Goal: Transaction & Acquisition: Purchase product/service

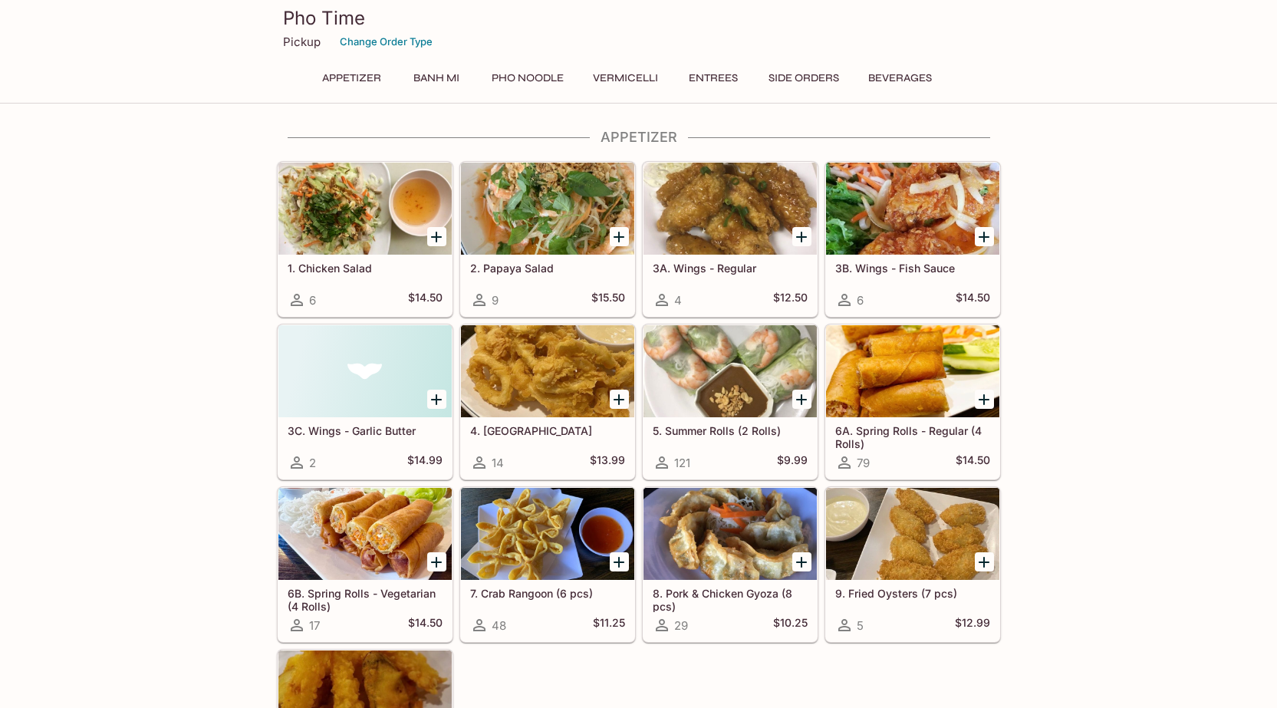
click at [438, 565] on icon "Add 6B. Spring Rolls - Vegetarian (4 Rolls)" at bounding box center [436, 562] width 18 height 18
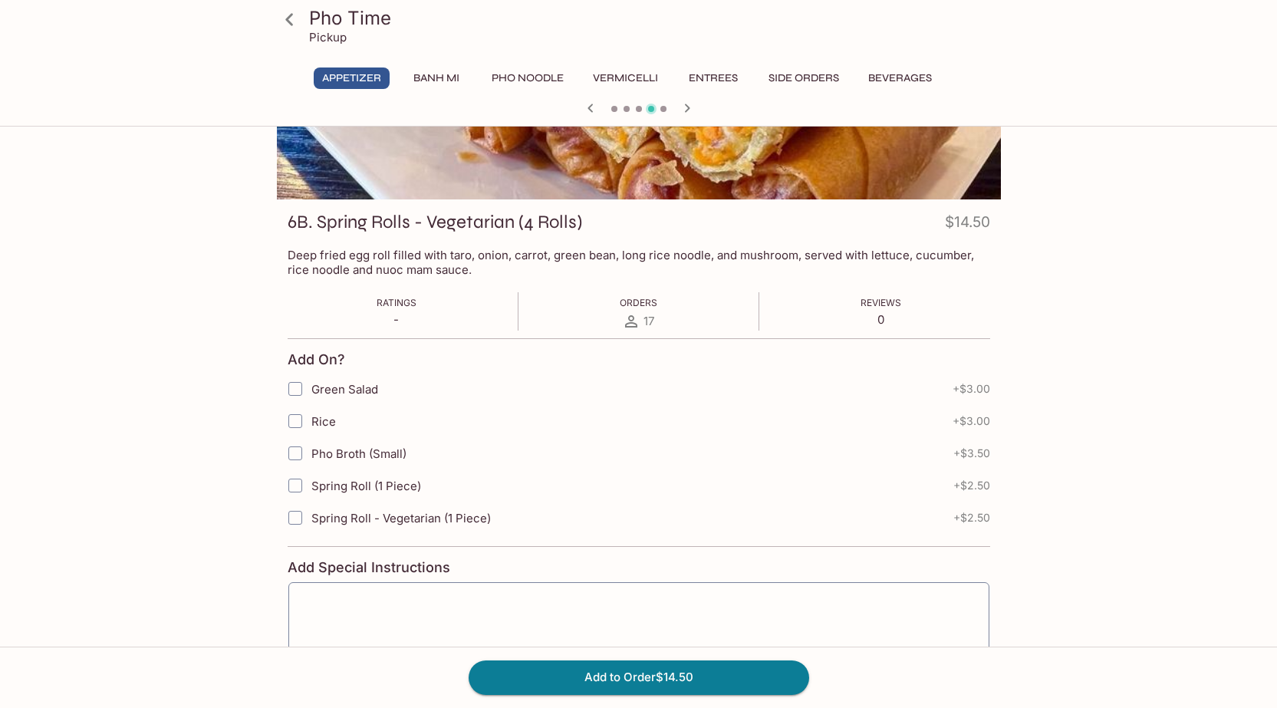
scroll to position [153, 0]
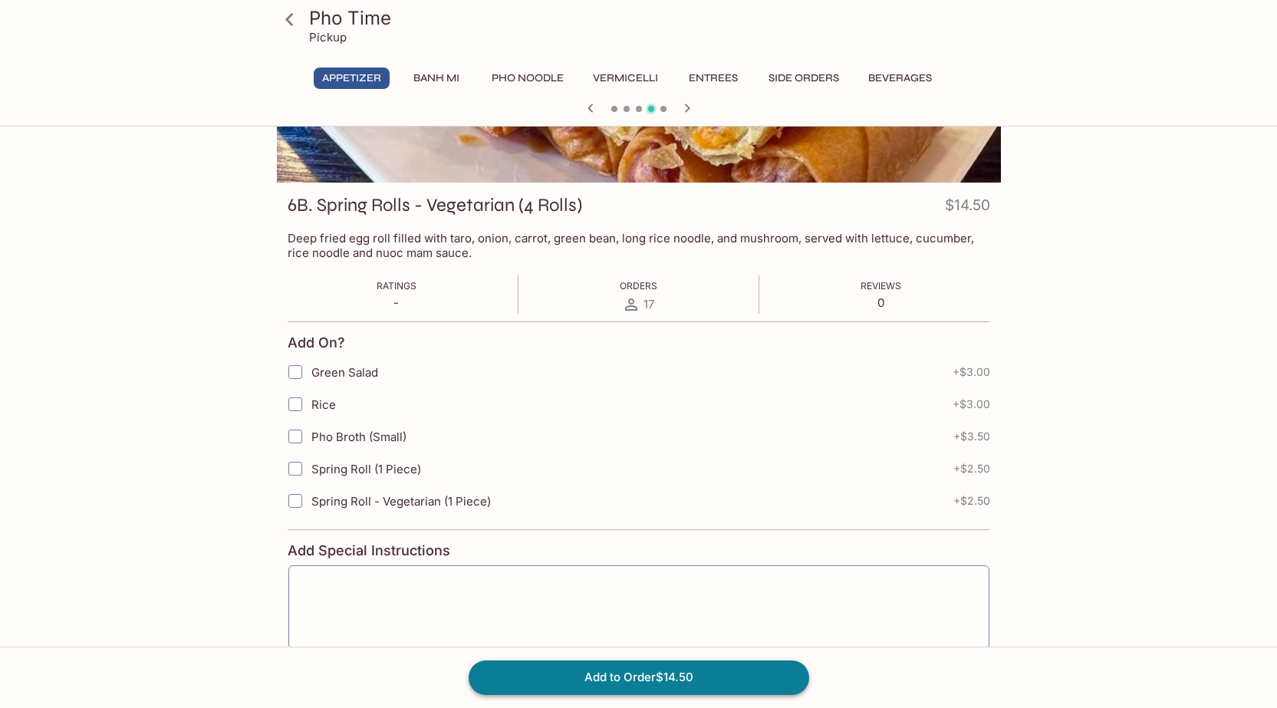
click at [682, 668] on button "Add to Order $14.50" at bounding box center [639, 677] width 340 height 34
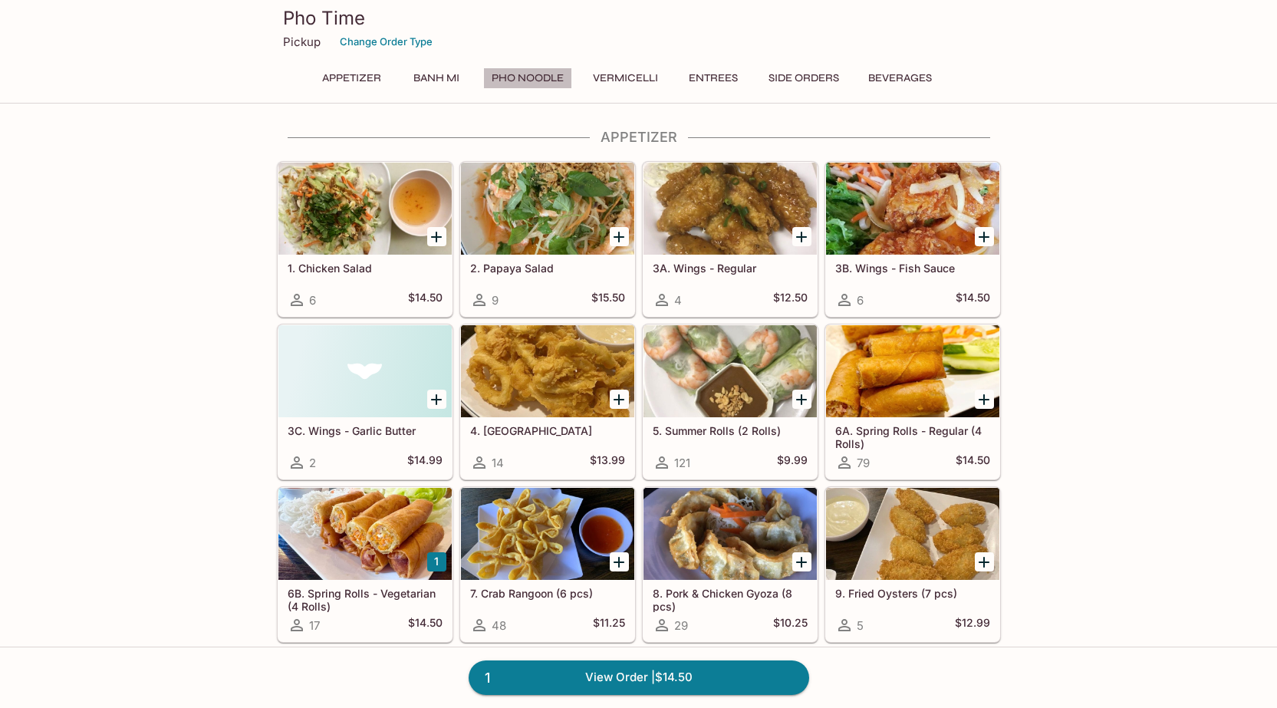
click at [531, 77] on button "Pho Noodle" at bounding box center [527, 77] width 89 height 21
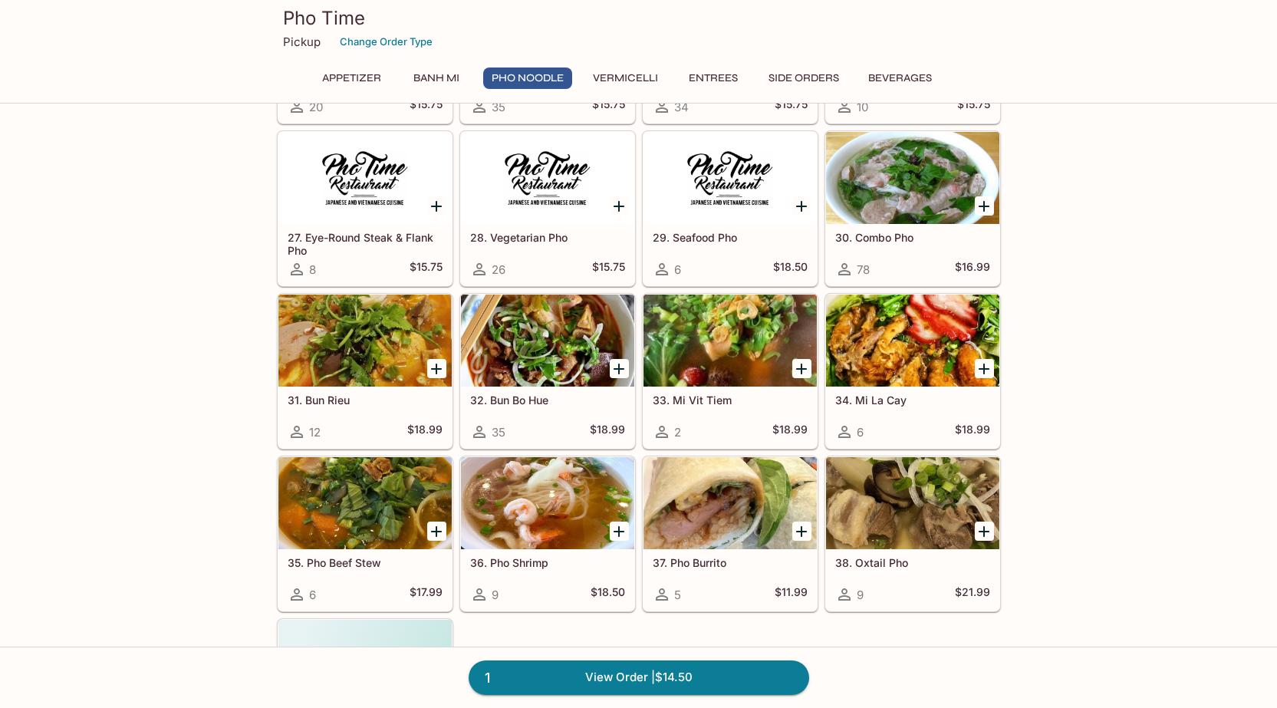
scroll to position [1471, 0]
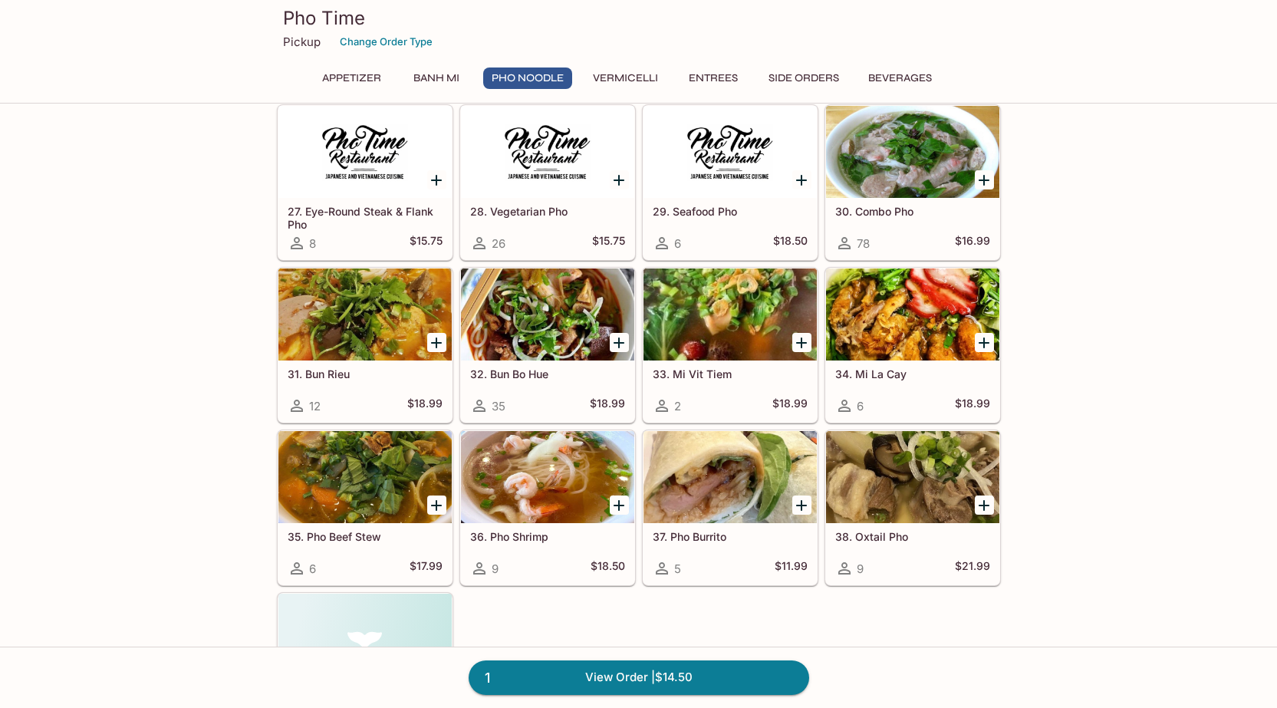
click at [523, 166] on div at bounding box center [547, 152] width 173 height 92
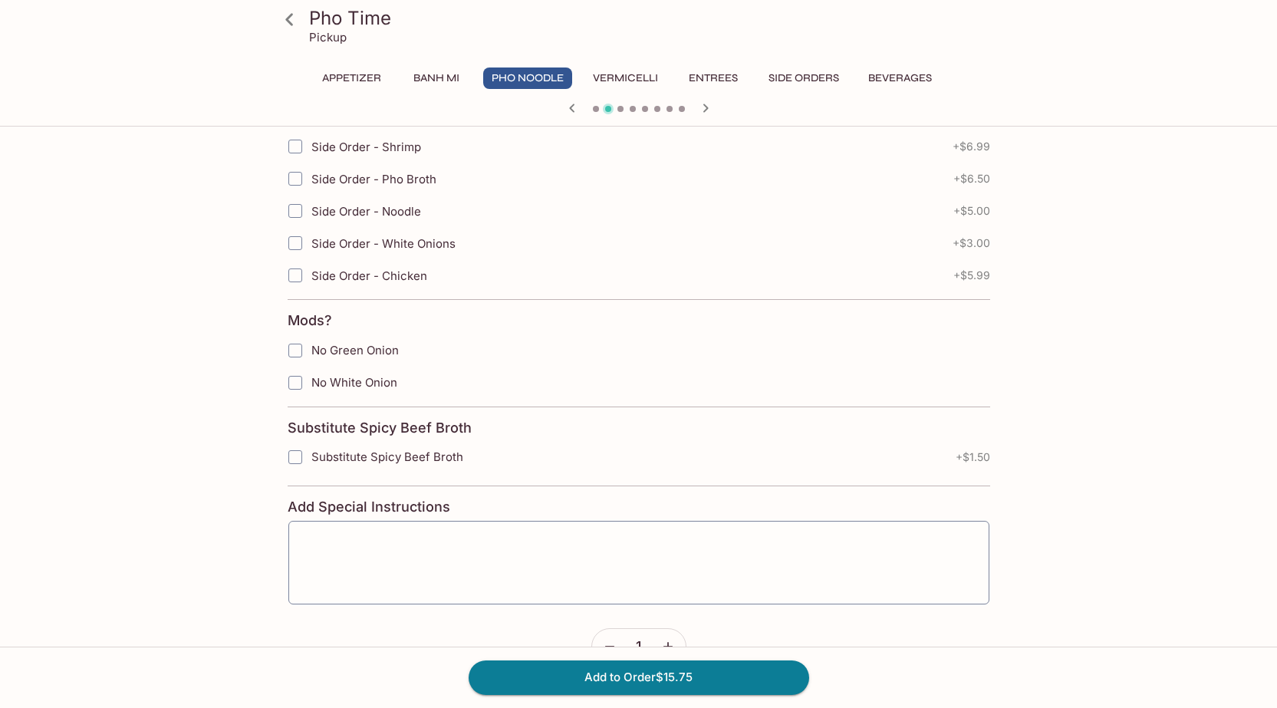
scroll to position [534, 0]
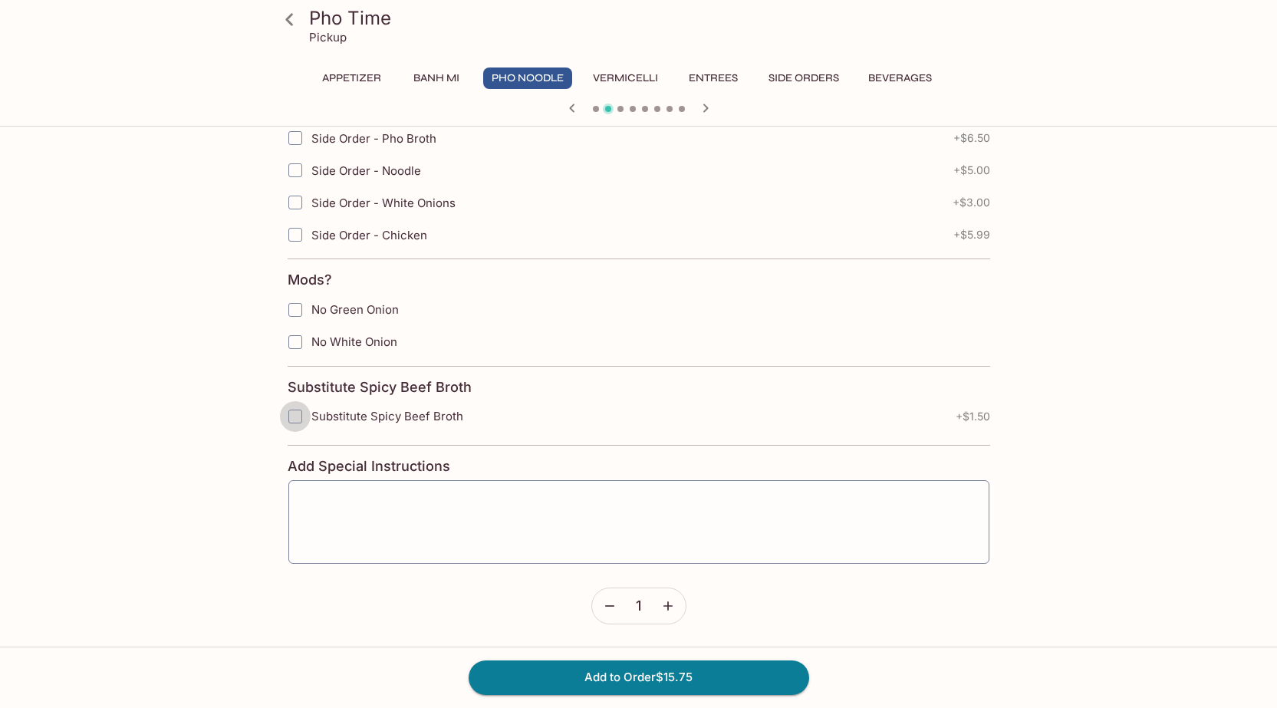
click at [299, 421] on input "Substitute Spicy Beef Broth" at bounding box center [295, 416] width 31 height 31
checkbox input "true"
click at [698, 688] on button "Add to Order $17.25" at bounding box center [639, 677] width 340 height 34
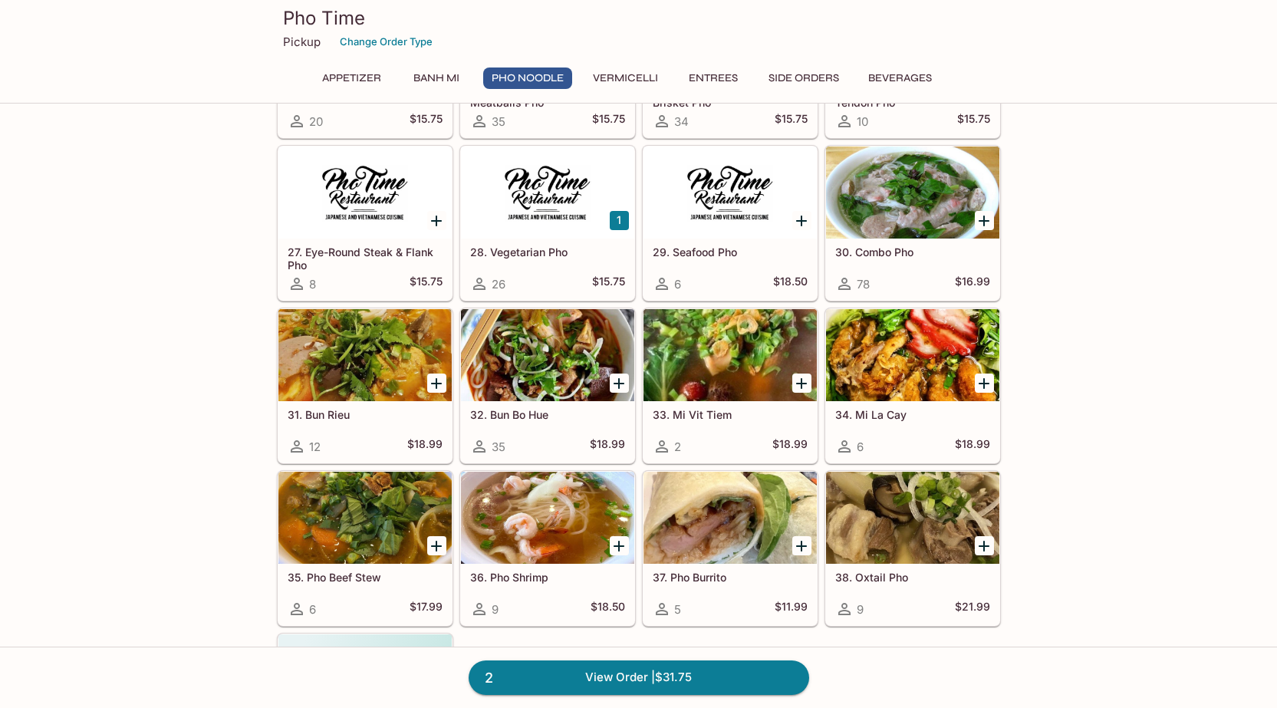
scroll to position [1457, 0]
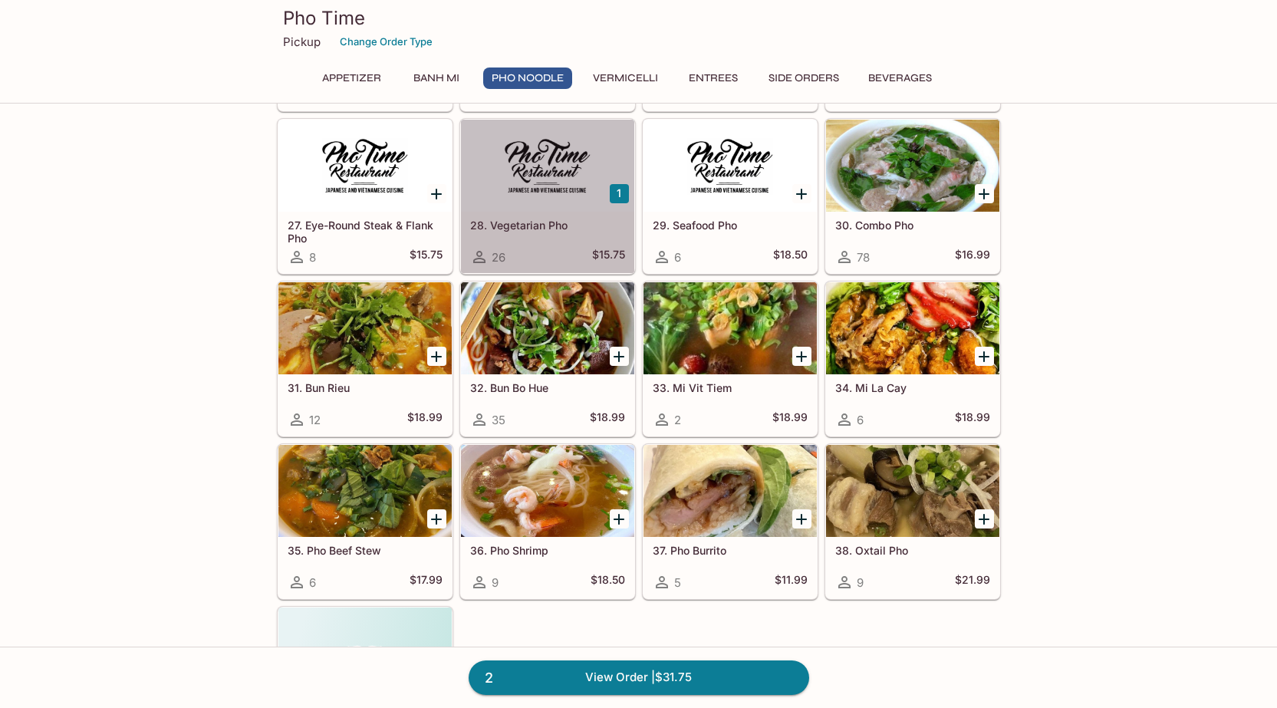
click at [534, 222] on h5 "28. Vegetarian Pho" at bounding box center [547, 225] width 155 height 13
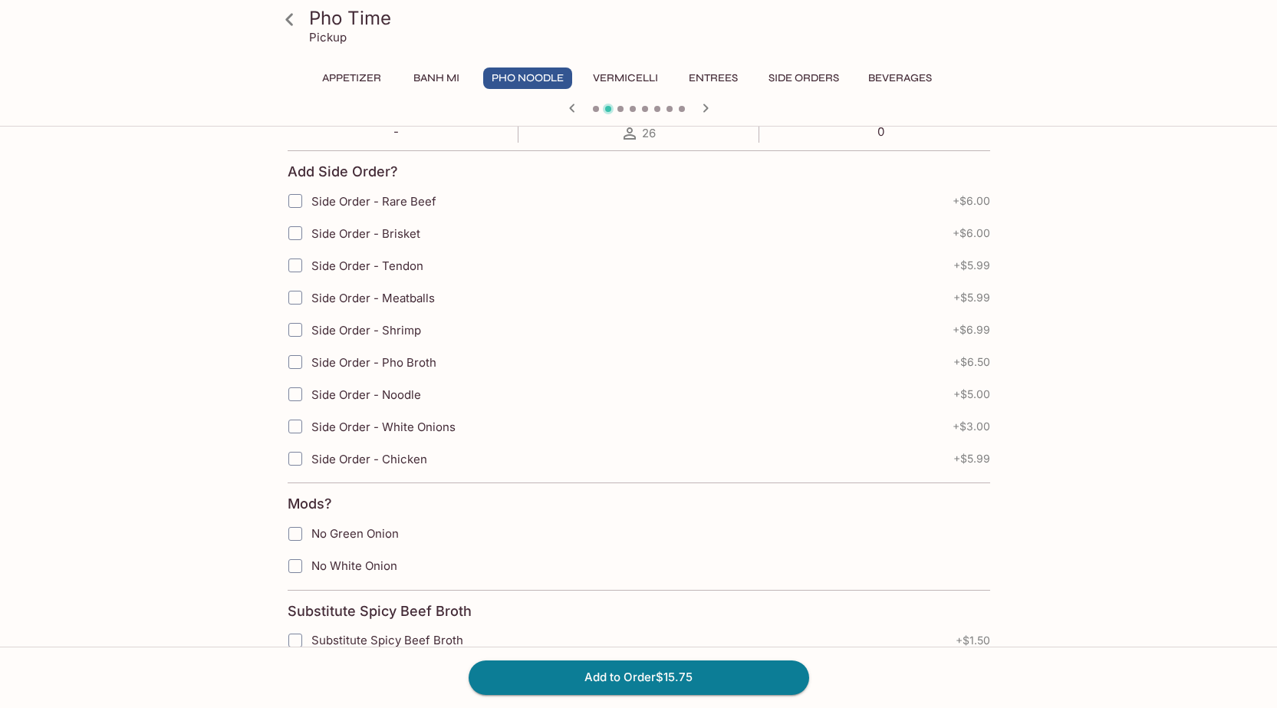
scroll to position [304, 0]
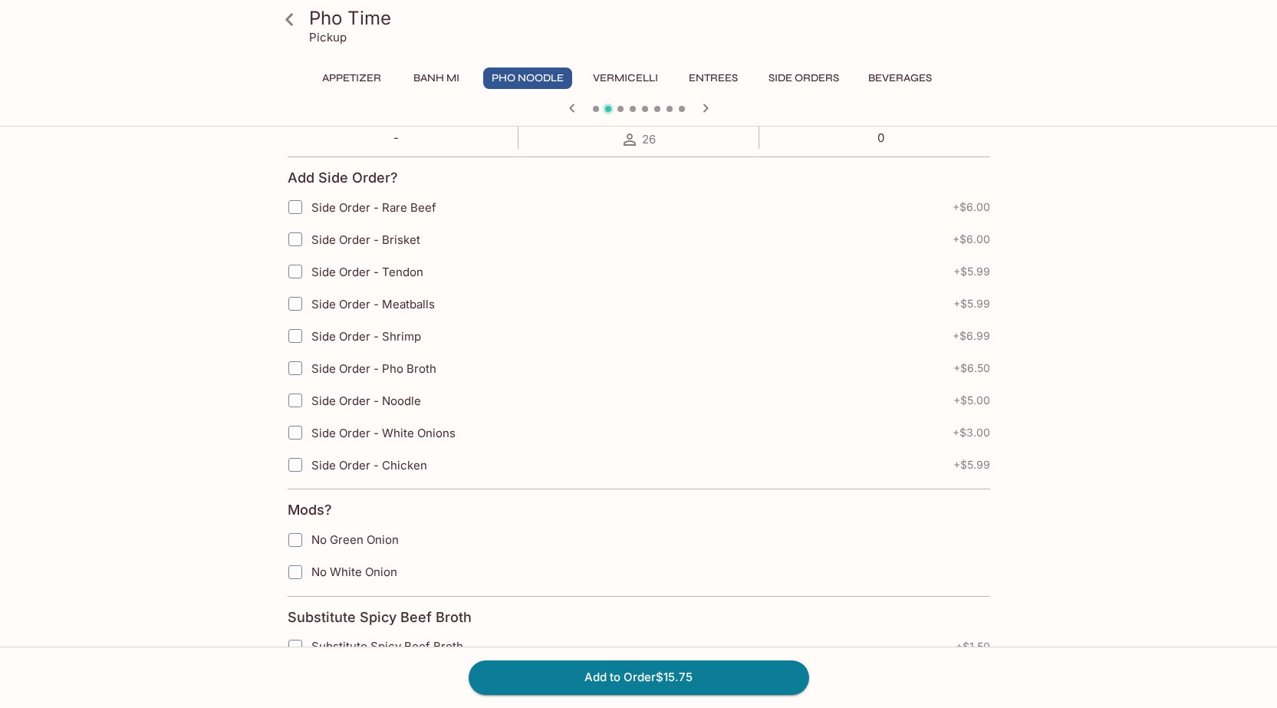
click at [298, 463] on input "Side Order - Chicken" at bounding box center [295, 464] width 31 height 31
click at [294, 462] on input "Side Order - Chicken" at bounding box center [295, 464] width 31 height 31
click at [296, 466] on input "Side Order - Chicken" at bounding box center [295, 464] width 31 height 31
checkbox input "true"
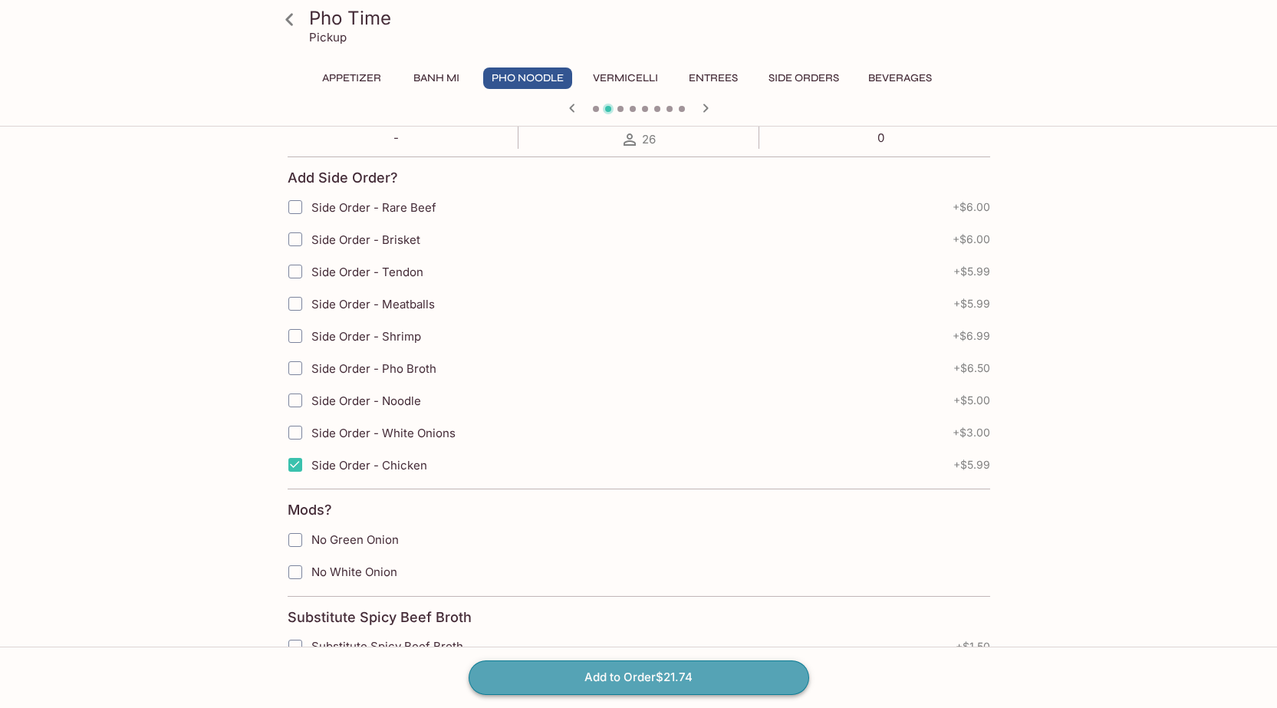
click at [682, 678] on button "Add to Order $21.74" at bounding box center [639, 677] width 340 height 34
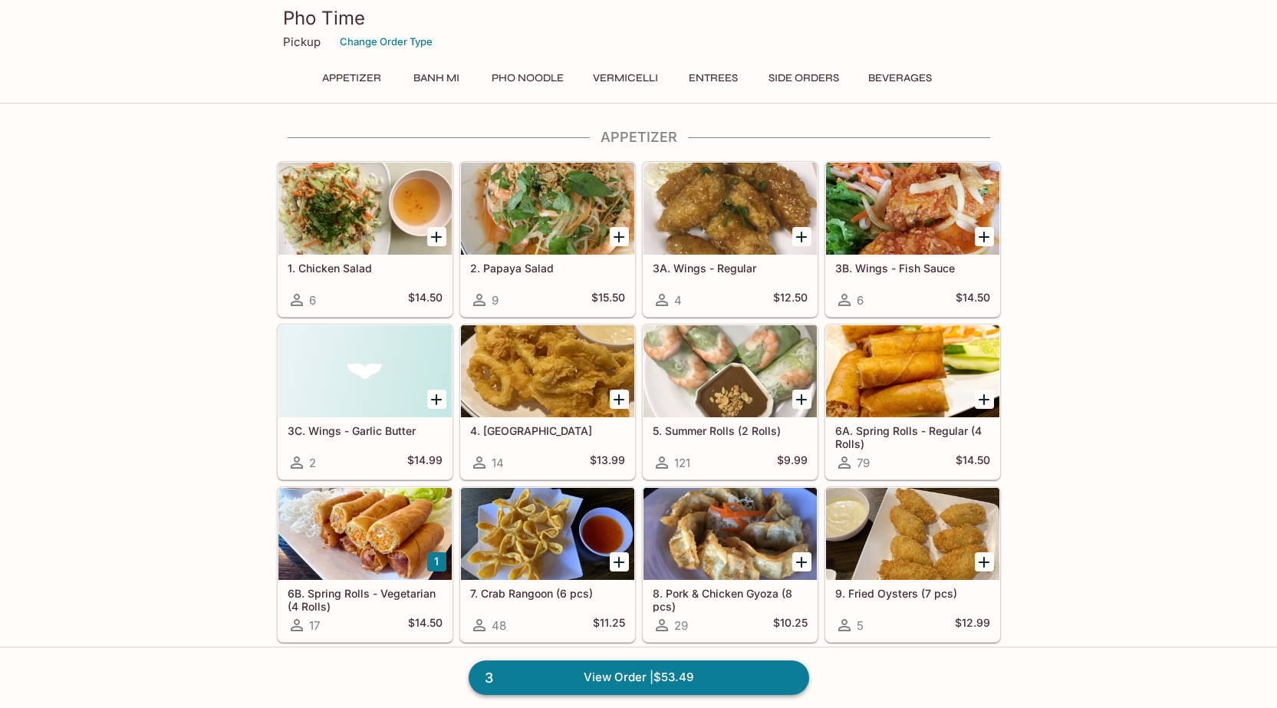
click at [675, 676] on link "3 View Order | $53.49" at bounding box center [639, 677] width 340 height 34
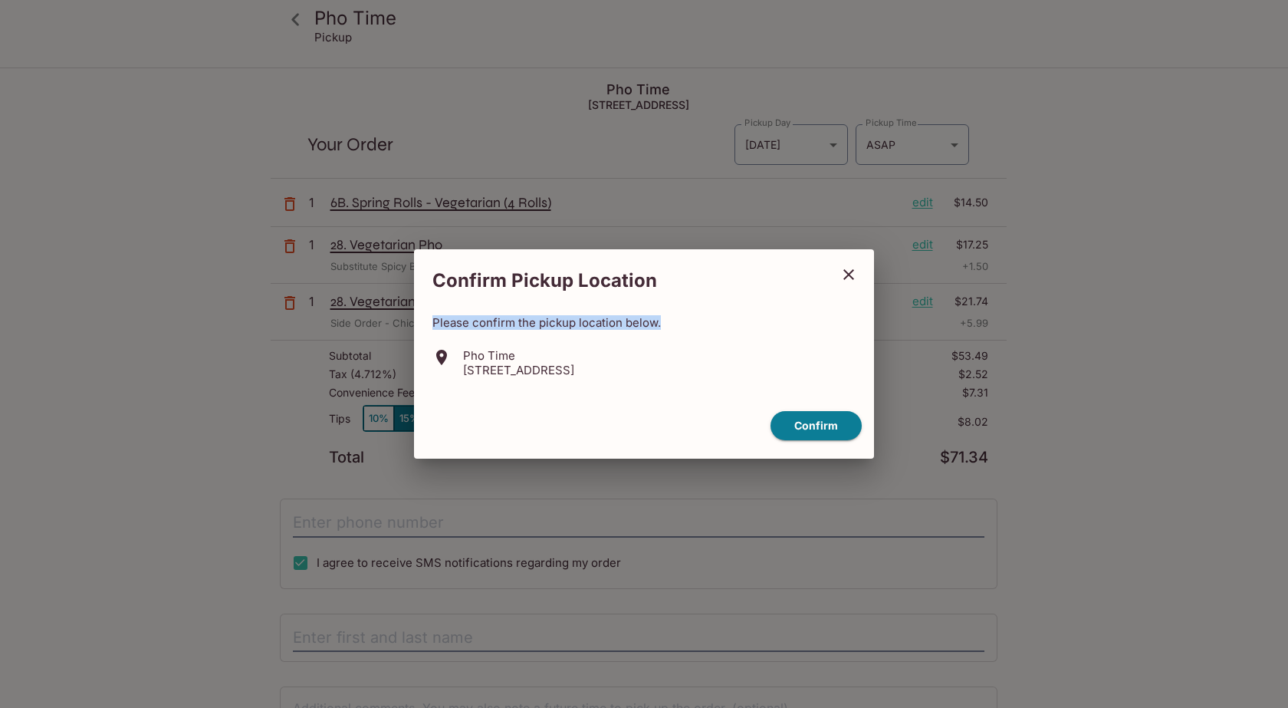
drag, startPoint x: 790, startPoint y: 265, endPoint x: 802, endPoint y: 312, distance: 49.1
click at [804, 314] on div "Confirm Pickup Location Please confirm the pickup location below. Pho Time 99-[…" at bounding box center [644, 354] width 460 height 210
click at [785, 277] on h2 "Confirm Pickup Location" at bounding box center [622, 280] width 416 height 38
click at [827, 428] on button "Confirm" at bounding box center [816, 426] width 91 height 30
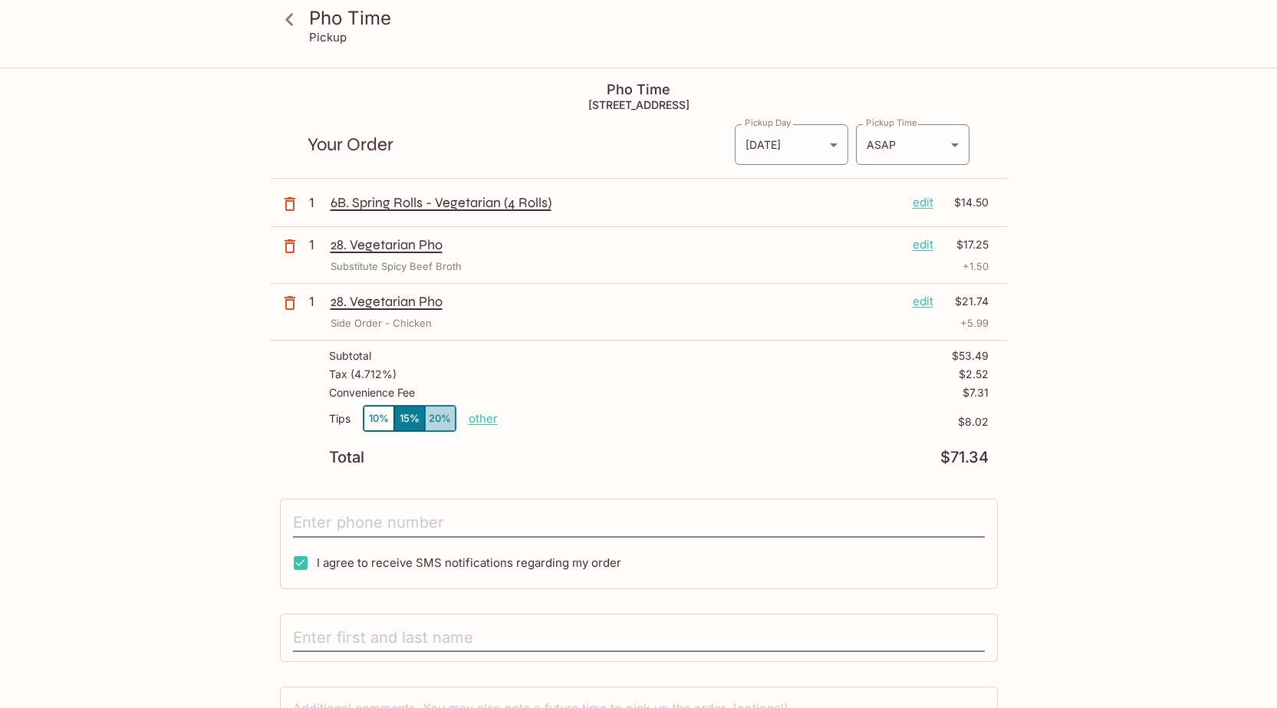
click at [447, 424] on button "20%" at bounding box center [440, 418] width 31 height 25
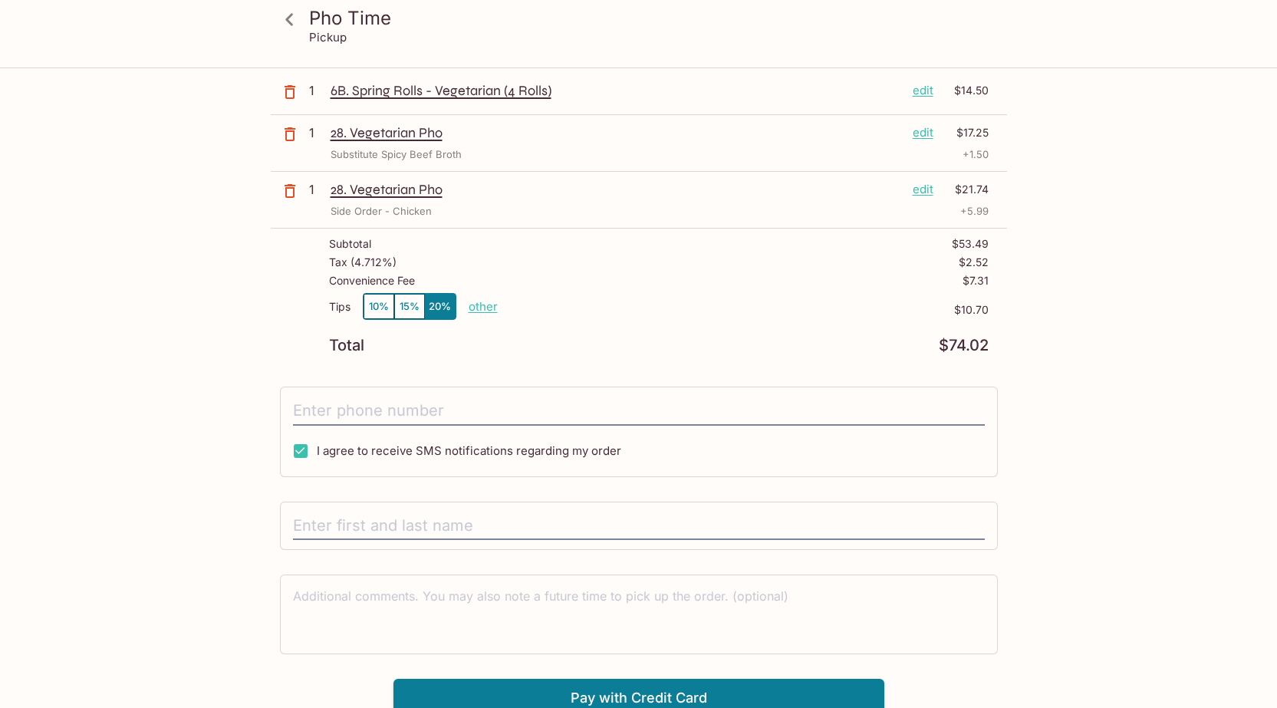
scroll to position [121, 0]
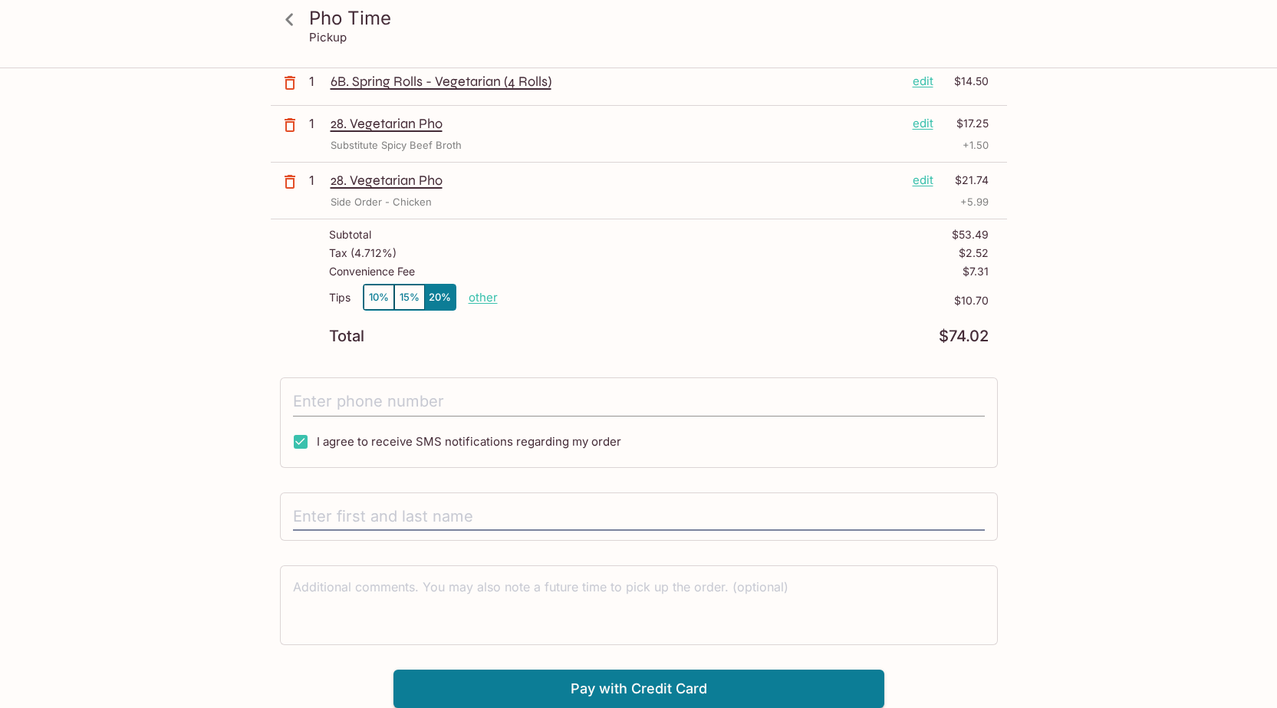
click at [435, 413] on input "tel" at bounding box center [639, 401] width 692 height 29
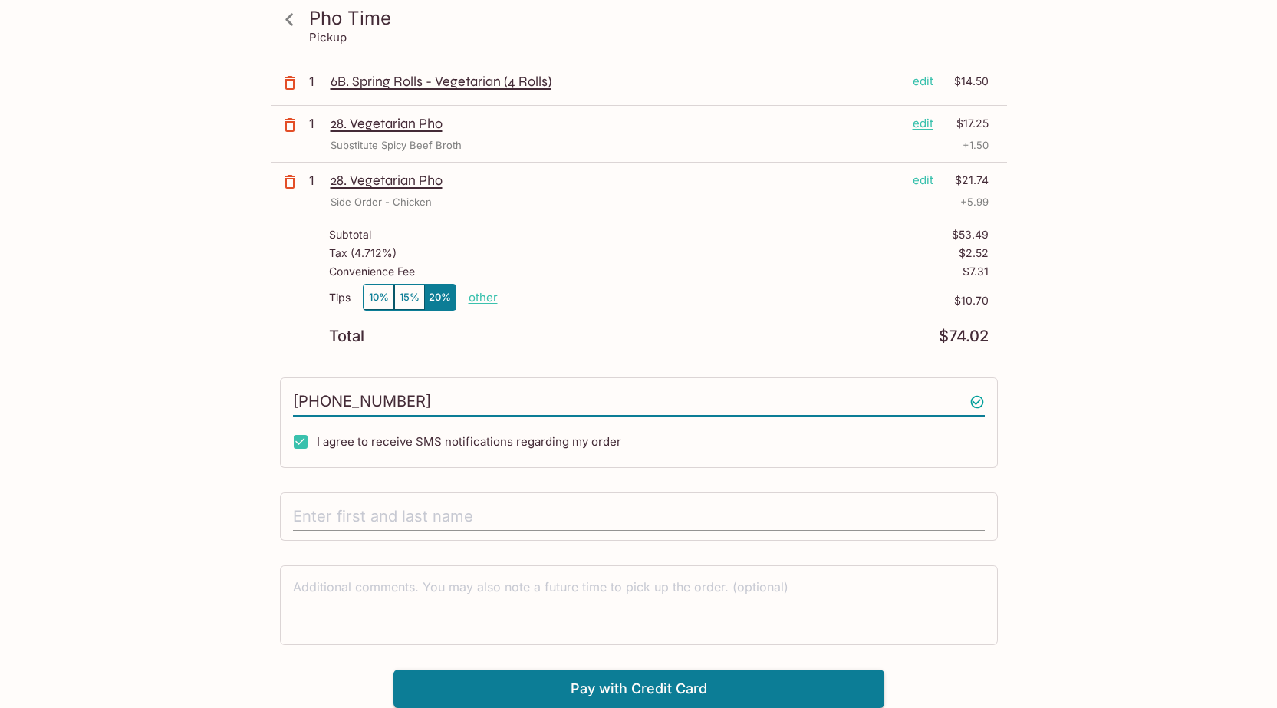
type input "[PHONE_NUMBER]"
click at [400, 518] on input "text" at bounding box center [639, 516] width 692 height 29
type input "[PERSON_NAME]"
click at [683, 680] on button "Pay with Credit Card" at bounding box center [638, 688] width 491 height 38
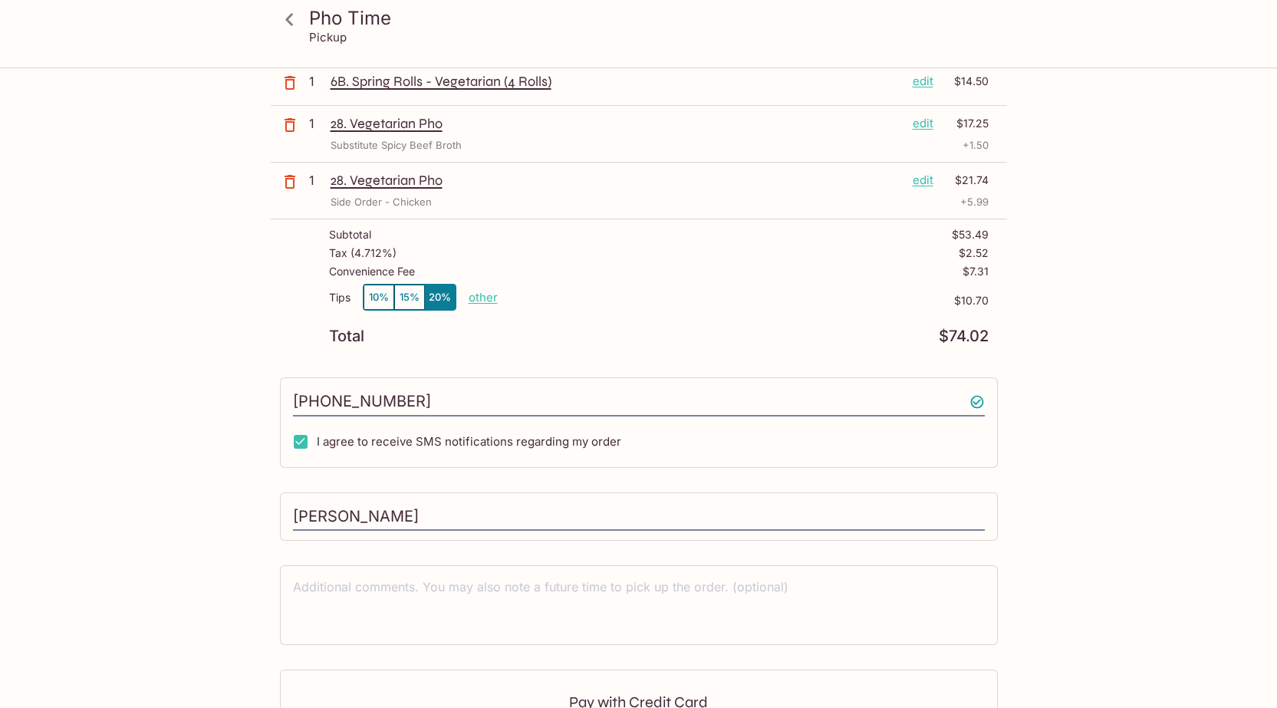
scroll to position [351, 0]
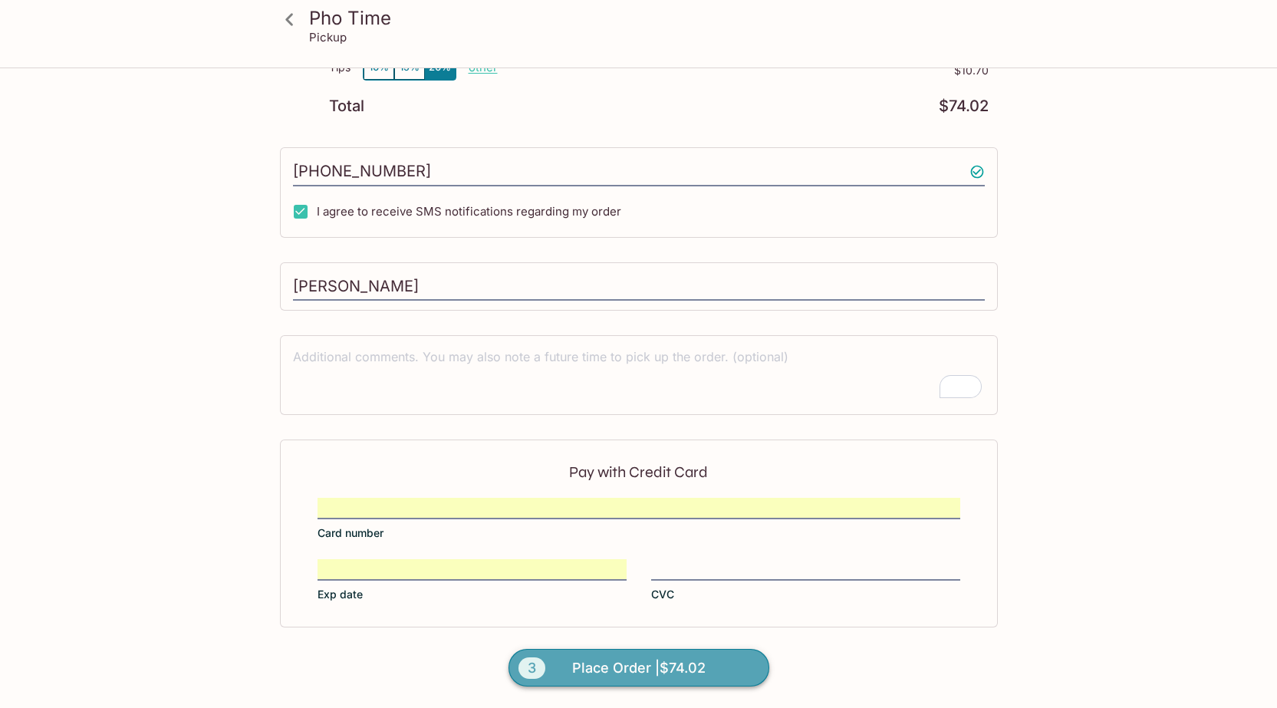
click at [676, 669] on span "Place Order | $74.02" at bounding box center [638, 668] width 133 height 25
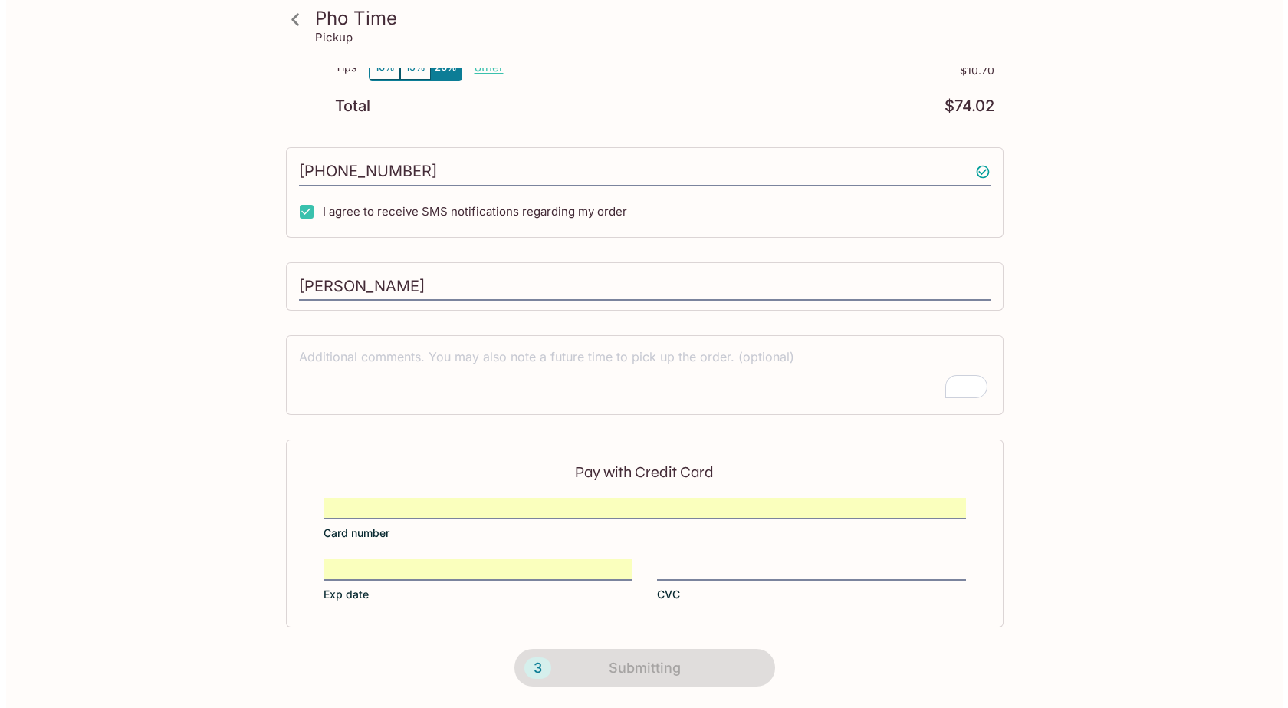
scroll to position [0, 0]
